Goal: Information Seeking & Learning: Learn about a topic

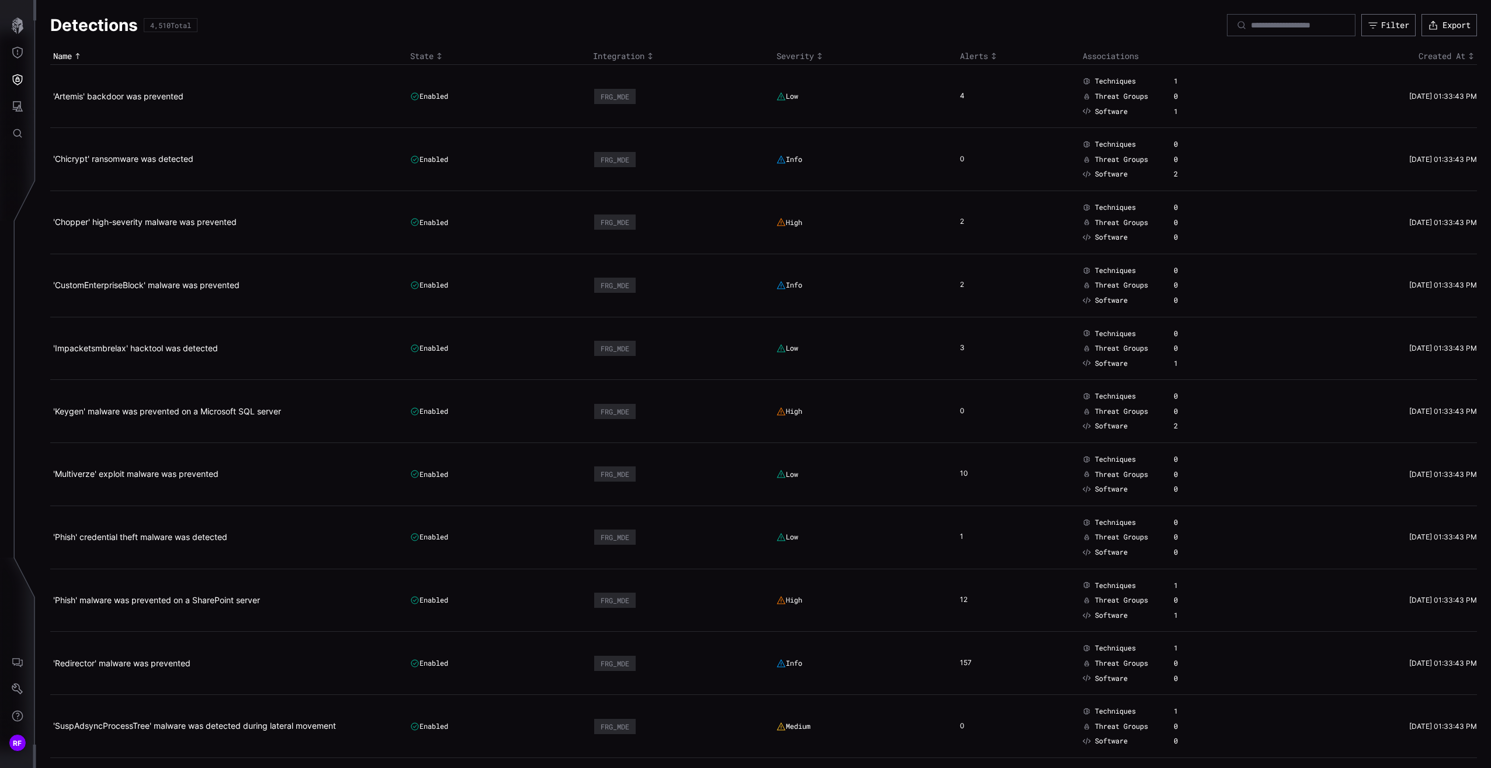
click at [116, 30] on h1 "Detections" at bounding box center [94, 25] width 88 height 21
click at [31, 20] on button "button" at bounding box center [18, 25] width 34 height 27
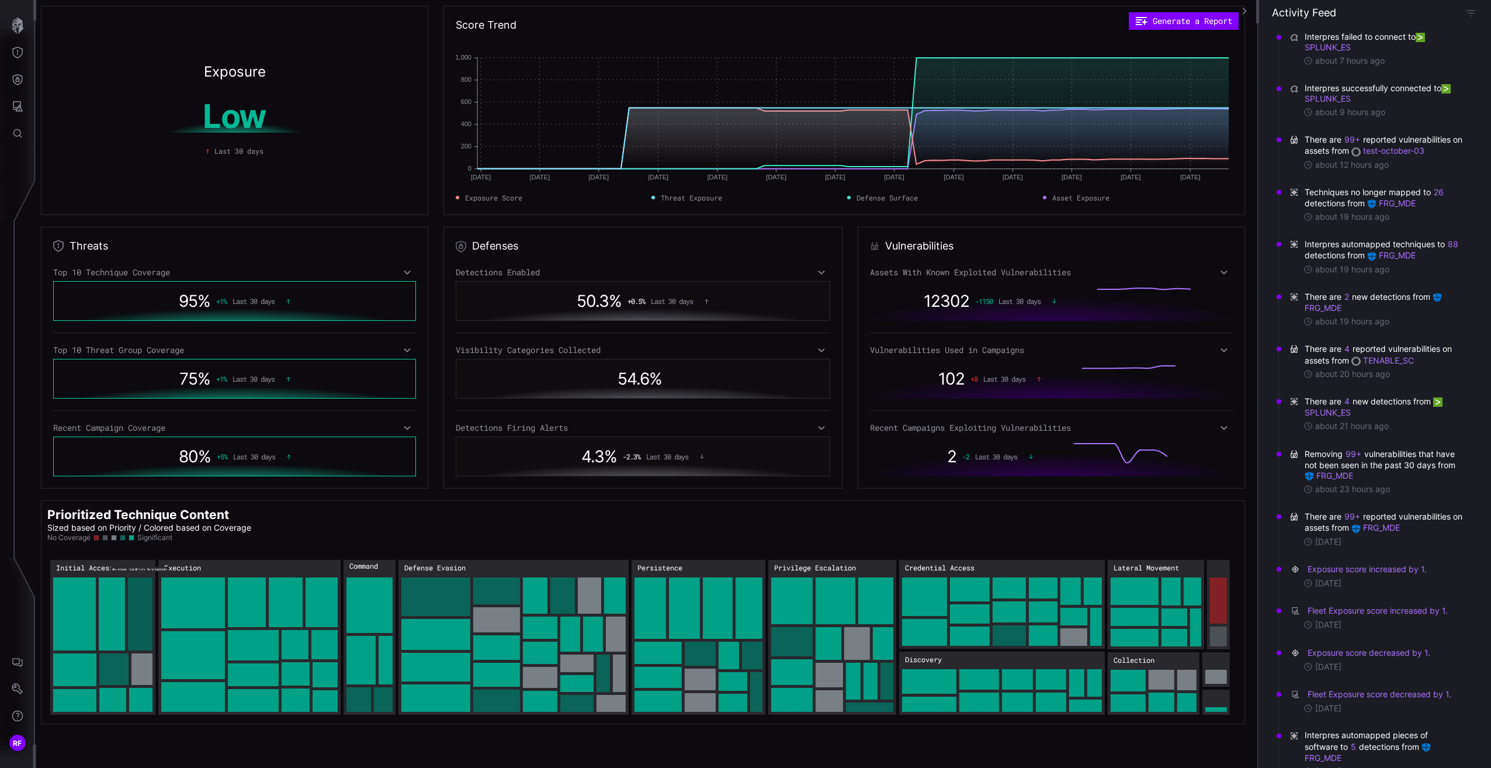
click at [173, 524] on p "Sized based on Priority / Colored based on Coverage" at bounding box center [642, 527] width 1191 height 11
drag, startPoint x: 173, startPoint y: 524, endPoint x: 123, endPoint y: 510, distance: 51.8
click at [123, 510] on h2 "Prioritized Technique Content" at bounding box center [642, 515] width 1191 height 16
click at [147, 668] on rect "Initial Access → Initial Access:Cloud Accounts: 24" at bounding box center [141, 669] width 21 height 32
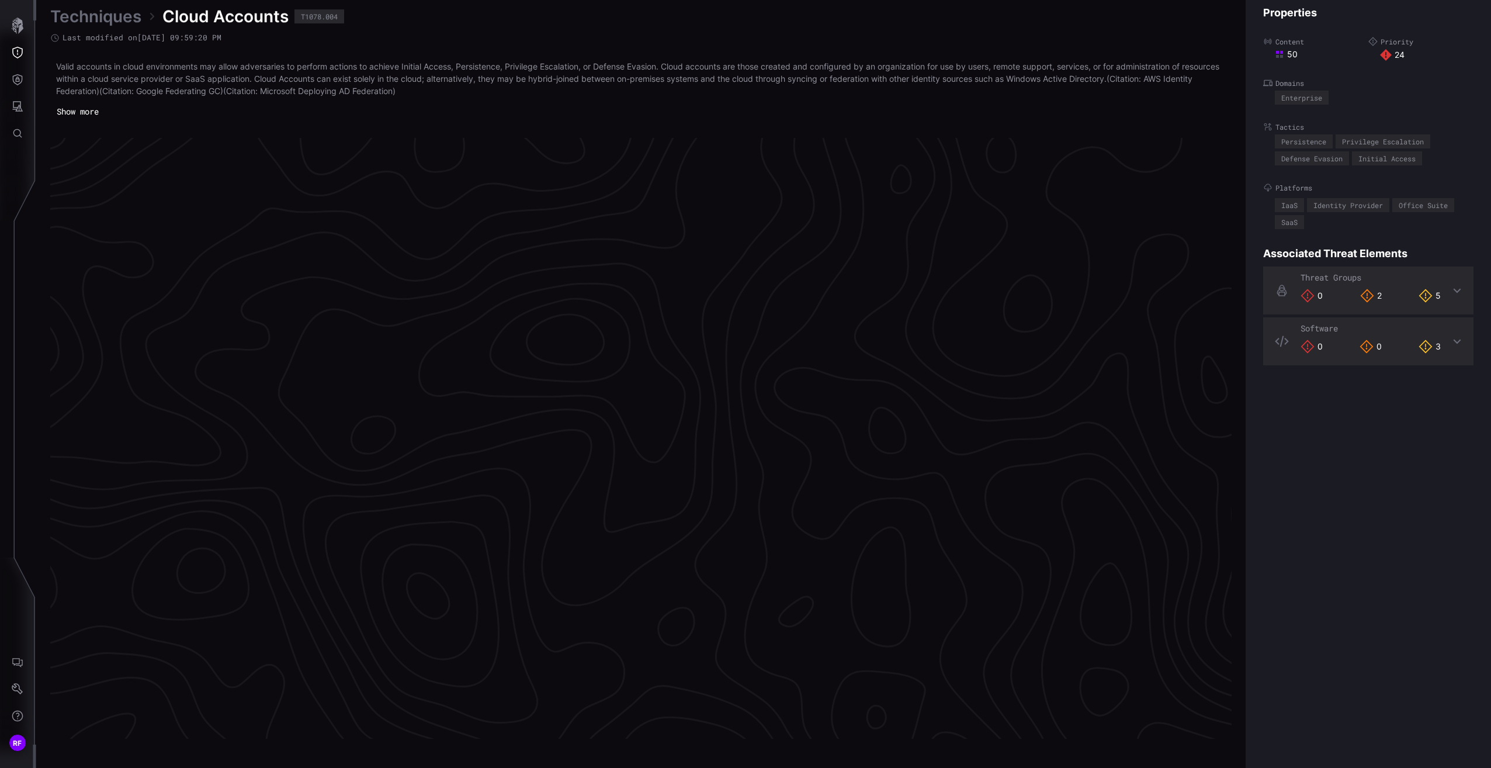
scroll to position [2334, 290]
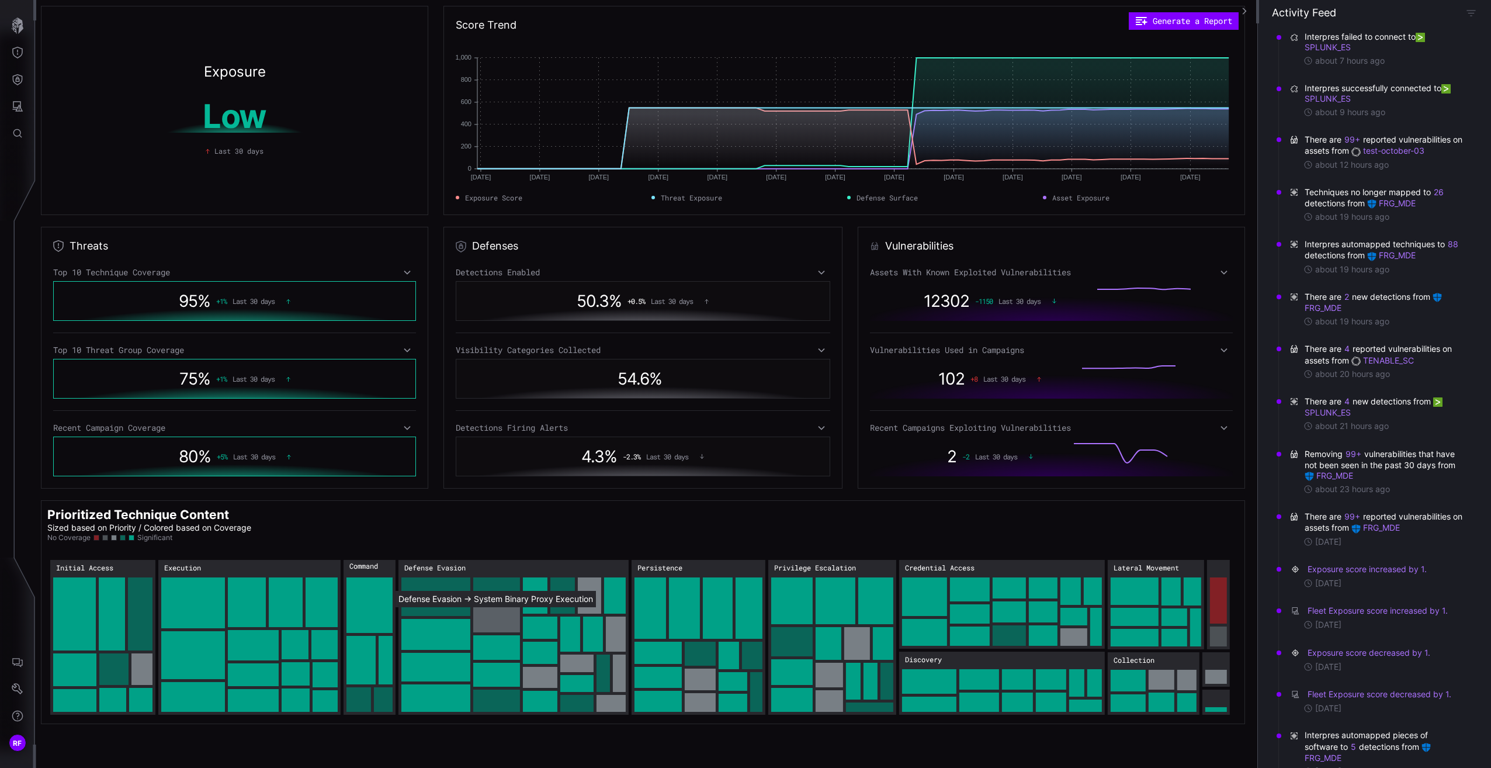
click at [490, 615] on rect "Defense Evasion → Defense Evasion:System Binary Proxy Execution: 39" at bounding box center [496, 619] width 47 height 25
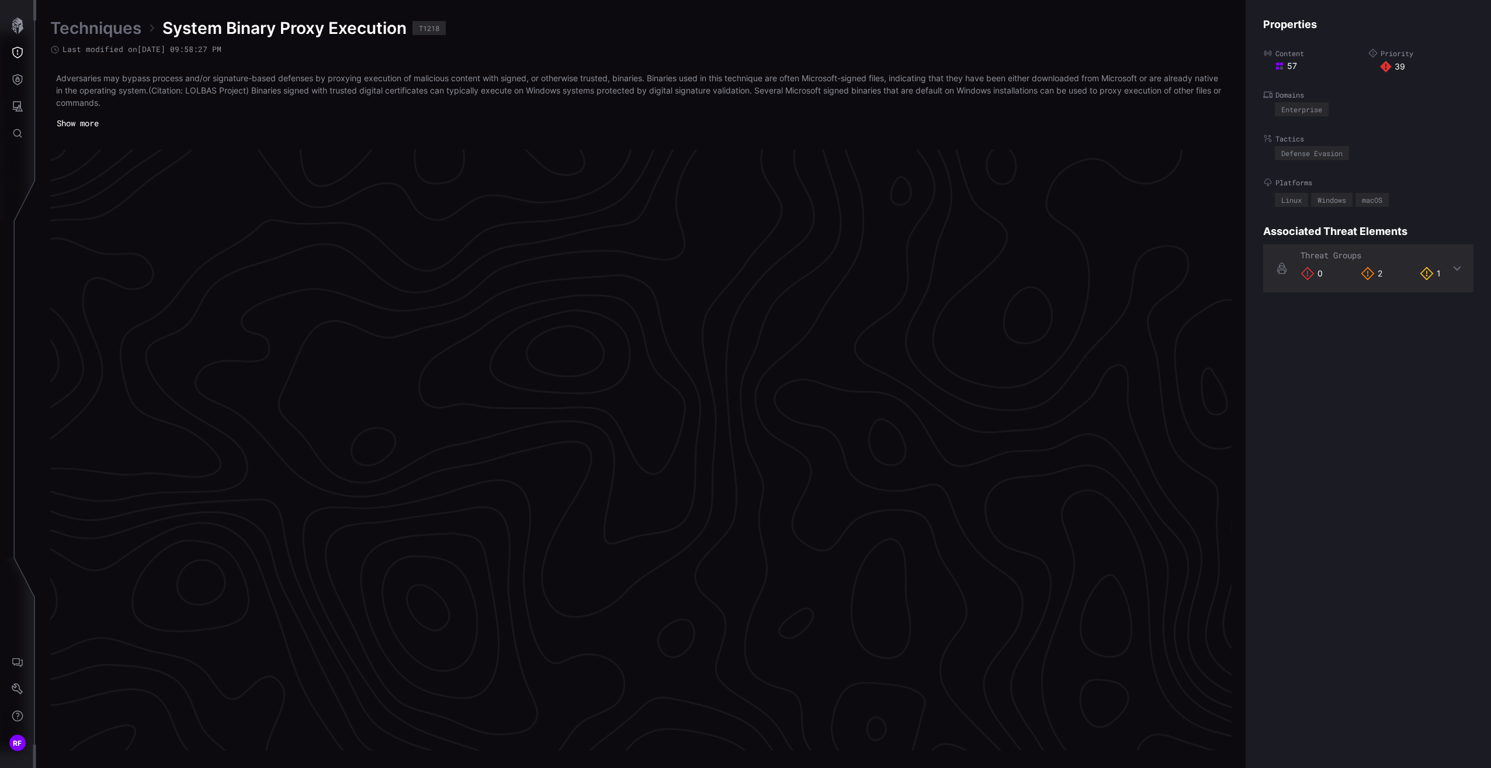
scroll to position [2334, 290]
